Goal: Information Seeking & Learning: Learn about a topic

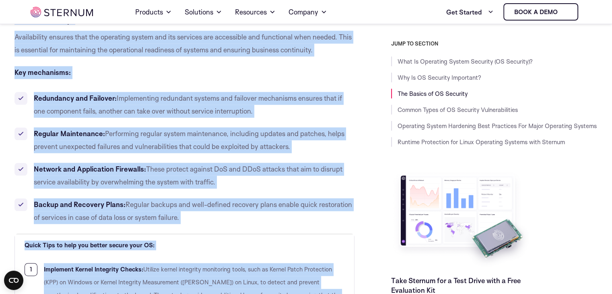
scroll to position [1050, 0]
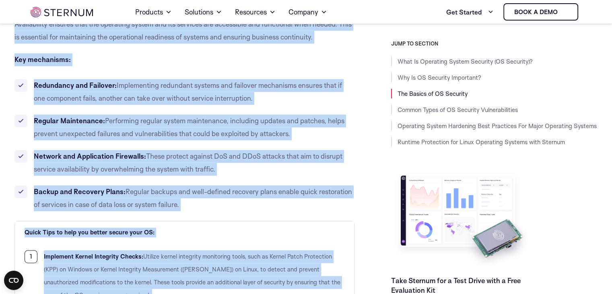
drag, startPoint x: 16, startPoint y: 57, endPoint x: 213, endPoint y: 187, distance: 235.6
copy div "Availability Availability ensures that the operating system and its services ar…"
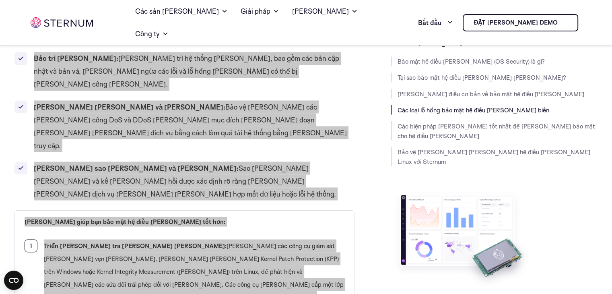
scroll to position [1560, 0]
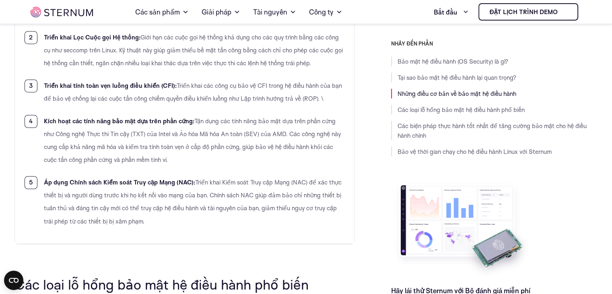
scroll to position [624, 0]
